Goal: Check status: Check status

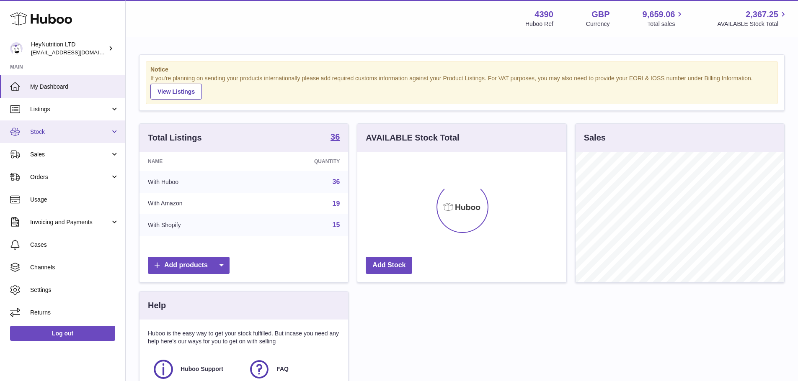
scroll to position [131, 209]
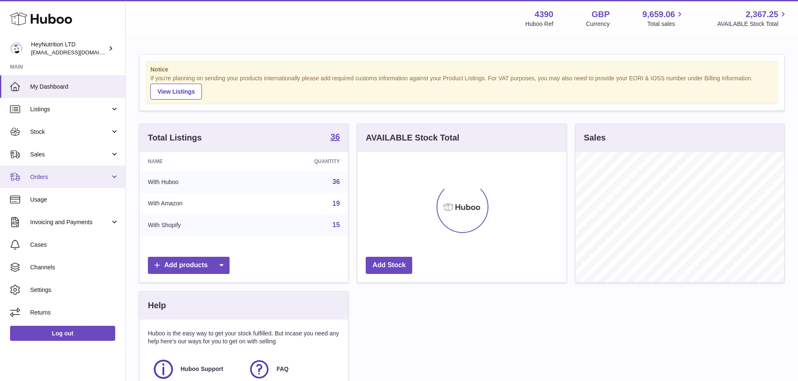
click at [54, 175] on span "Orders" at bounding box center [70, 177] width 80 height 8
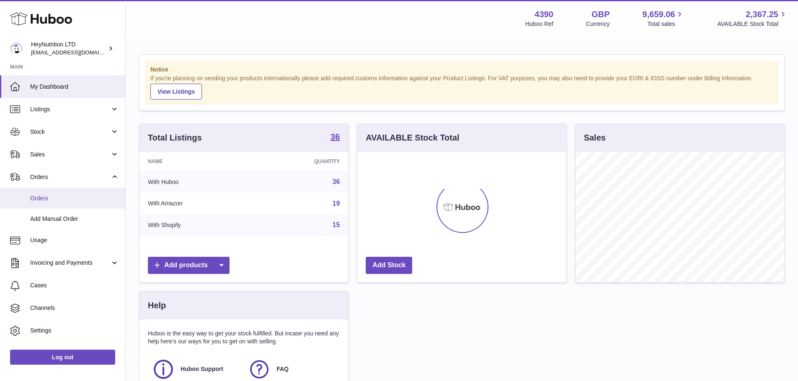
click at [62, 198] on span "Orders" at bounding box center [74, 199] width 89 height 8
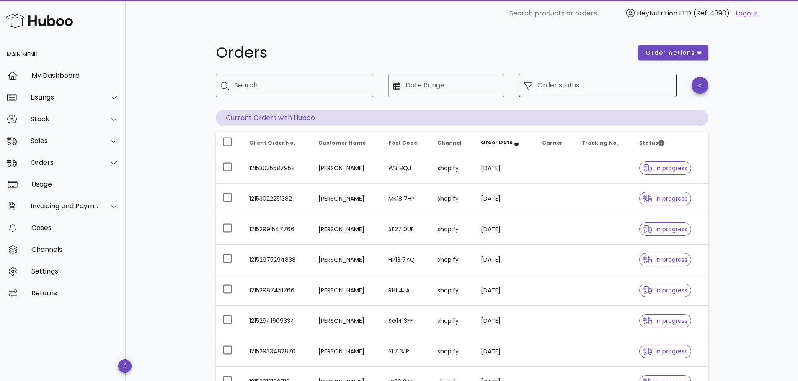
click at [528, 89] on div "​ Order status" at bounding box center [597, 85] width 157 height 23
click at [550, 80] on input "Order status" at bounding box center [604, 85] width 134 height 13
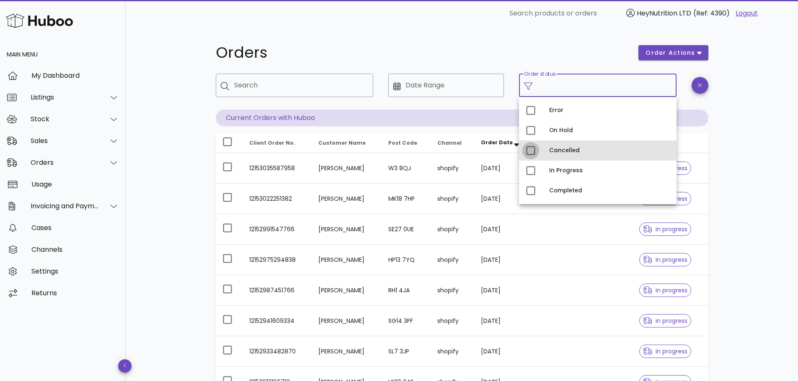
click at [531, 154] on div at bounding box center [530, 151] width 14 height 14
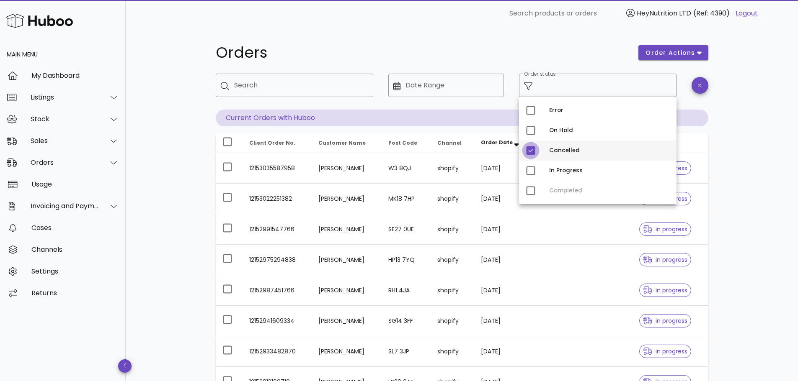
type input "**********"
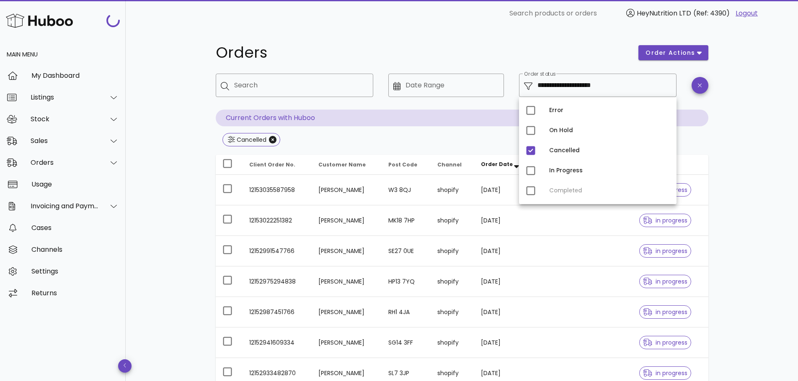
click at [774, 139] on div "**********" at bounding box center [462, 300] width 672 height 546
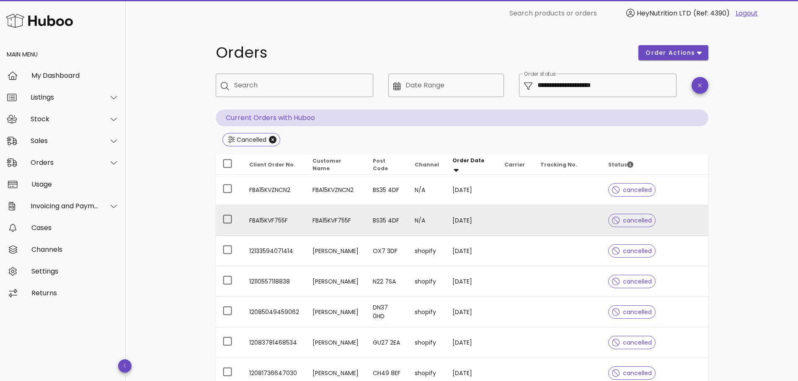
click at [272, 224] on td "FBA15KVF755F" at bounding box center [273, 221] width 63 height 31
click at [340, 219] on td "FBA15KVF755F" at bounding box center [336, 221] width 61 height 31
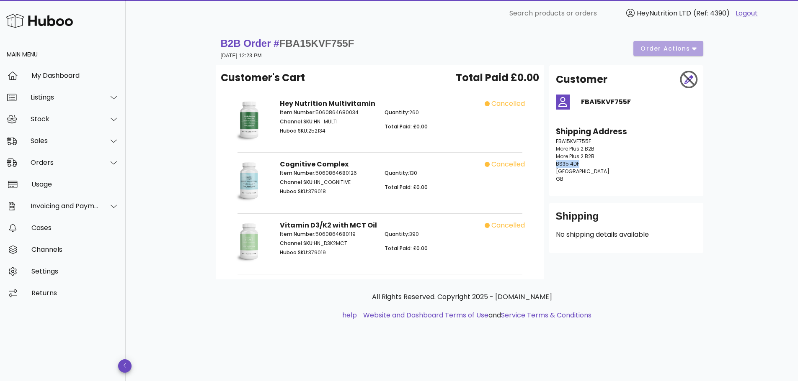
drag, startPoint x: 583, startPoint y: 165, endPoint x: 556, endPoint y: 166, distance: 26.8
click at [556, 166] on p "FBA15KVF755F More Plus 2 B2B More Plus 2 B2B BS35 4DF United Kingdom GB" at bounding box center [626, 160] width 141 height 45
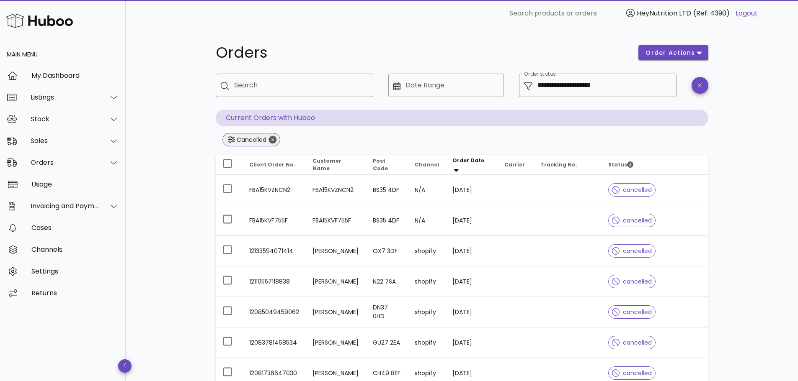
click at [275, 140] on icon "Close" at bounding box center [273, 140] width 8 height 8
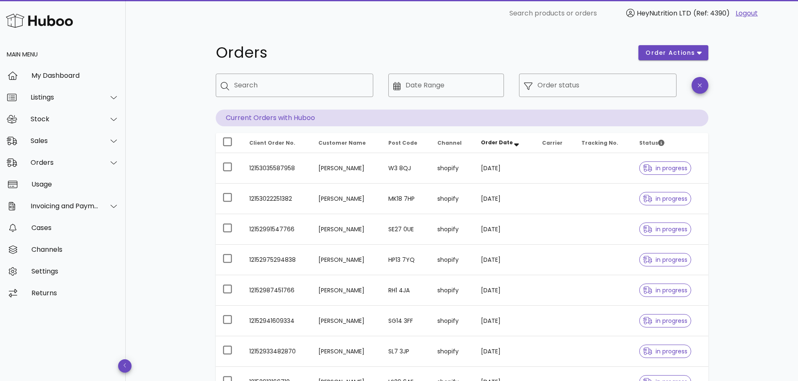
click at [741, 13] on link "Logout" at bounding box center [746, 13] width 22 height 10
